Goal: Navigation & Orientation: Go to known website

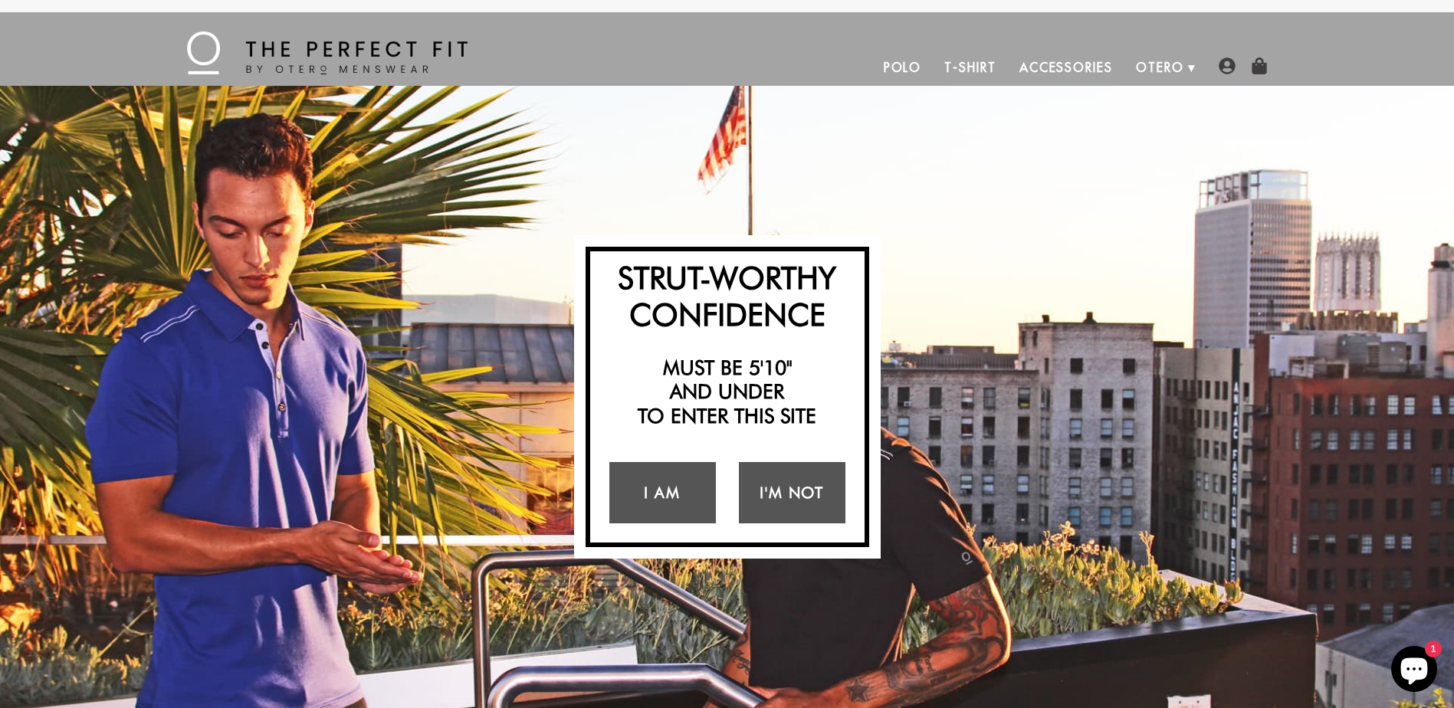
click at [322, 43] on img at bounding box center [327, 52] width 281 height 43
drag, startPoint x: 321, startPoint y: 43, endPoint x: 268, endPoint y: 24, distance: 56.3
click at [268, 24] on link at bounding box center [327, 55] width 281 height 62
